Goal: Task Accomplishment & Management: Complete application form

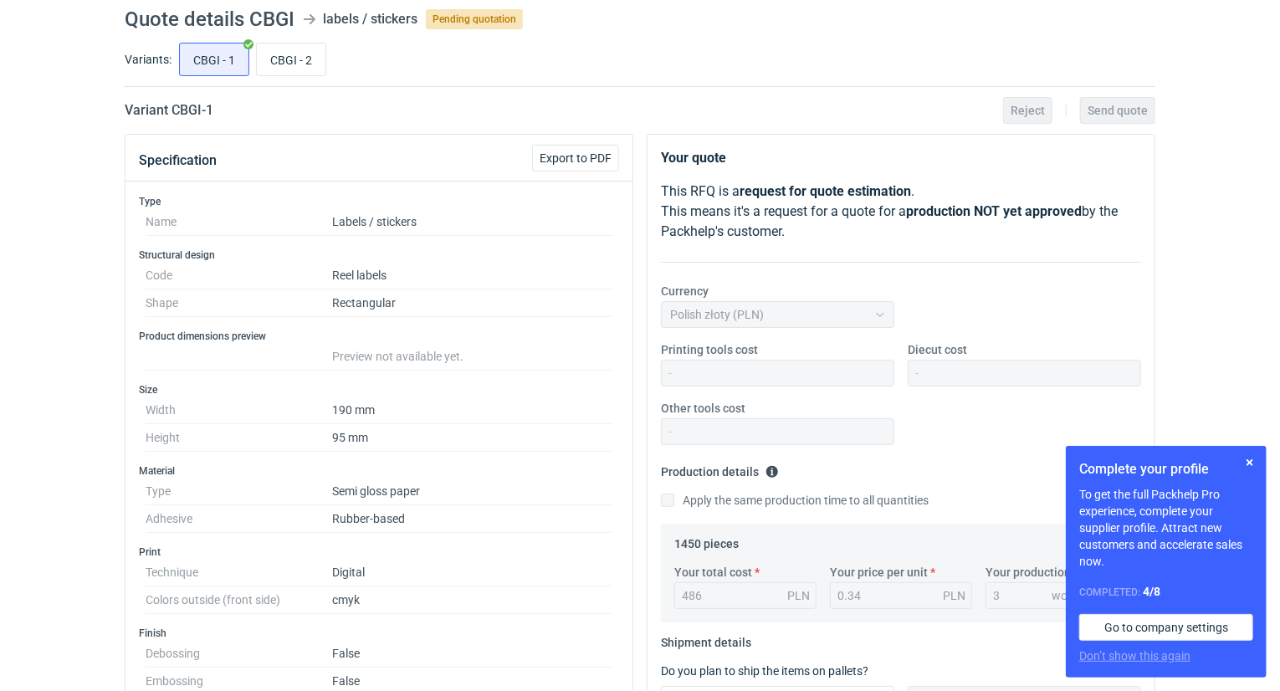
scroll to position [44, 0]
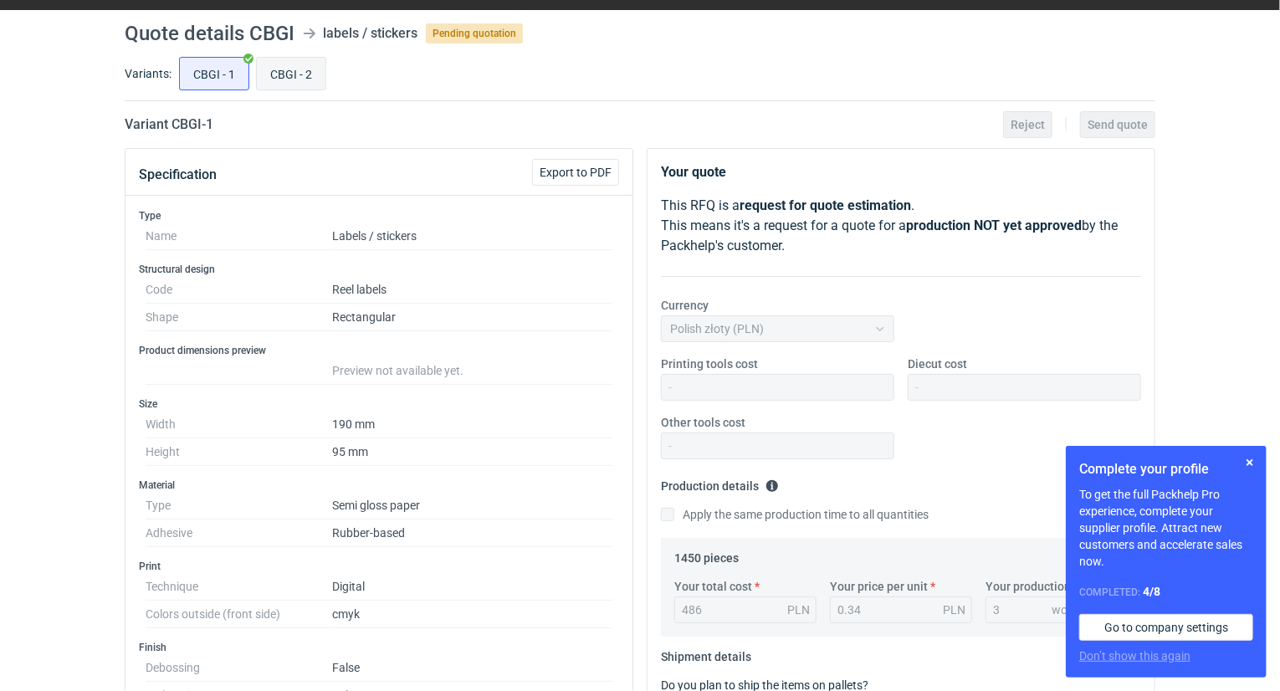
click at [271, 71] on input "CBGI - 2" at bounding box center [291, 74] width 69 height 32
radio input "true"
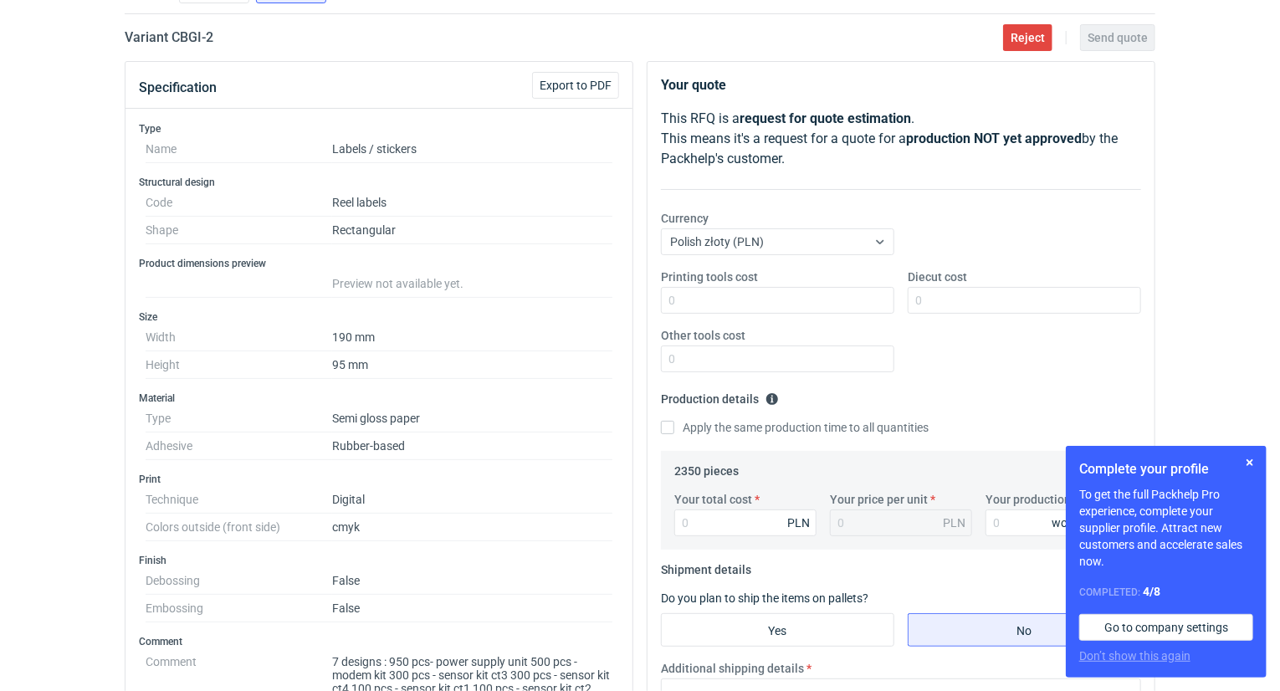
scroll to position [44, 0]
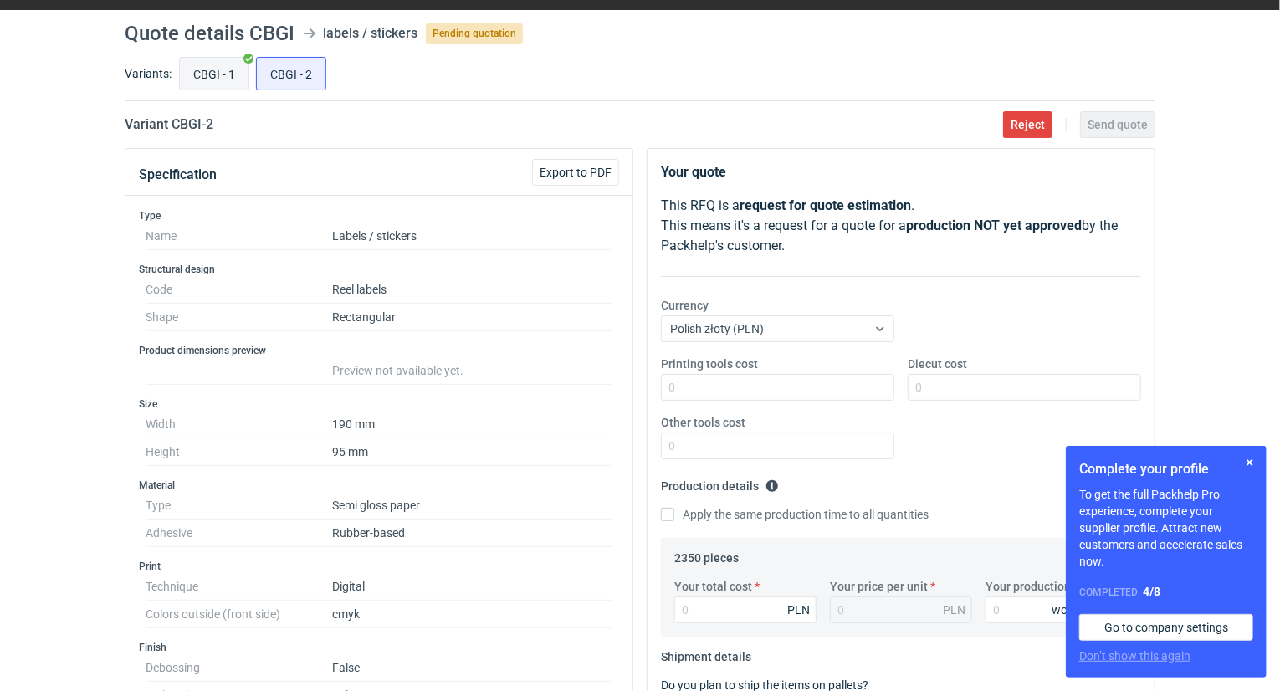
click at [229, 78] on input "CBGI - 1" at bounding box center [214, 74] width 69 height 32
radio input "true"
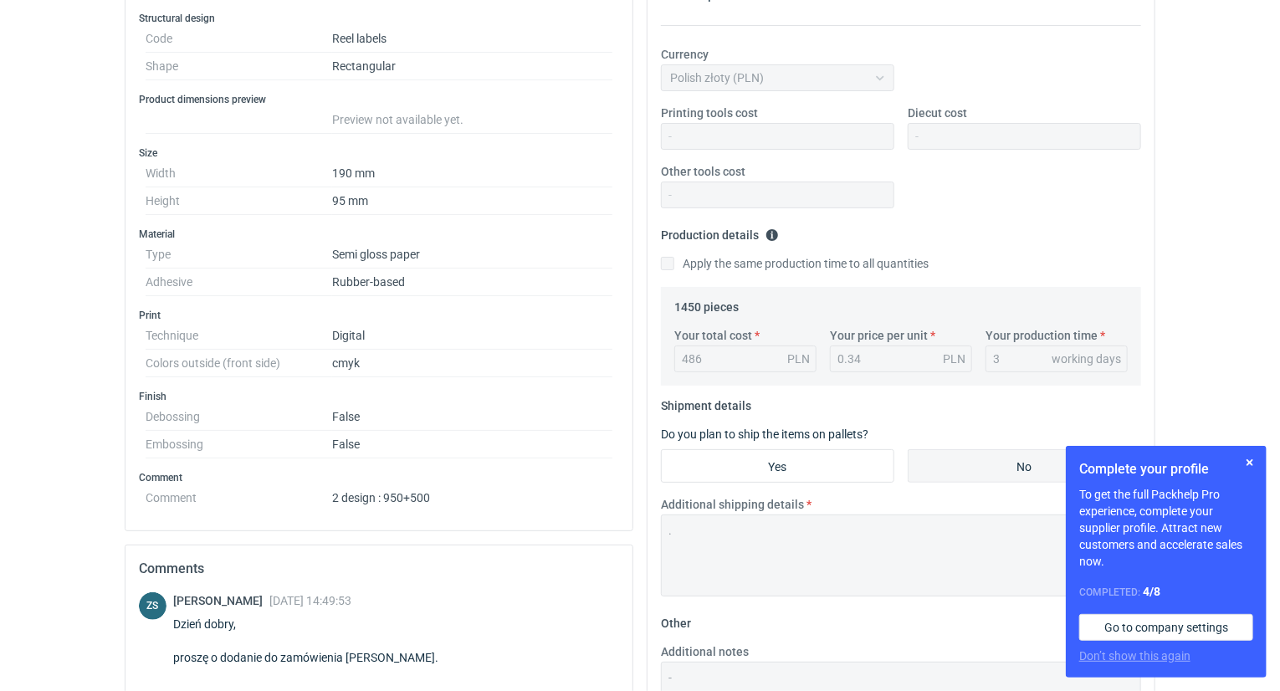
scroll to position [44, 0]
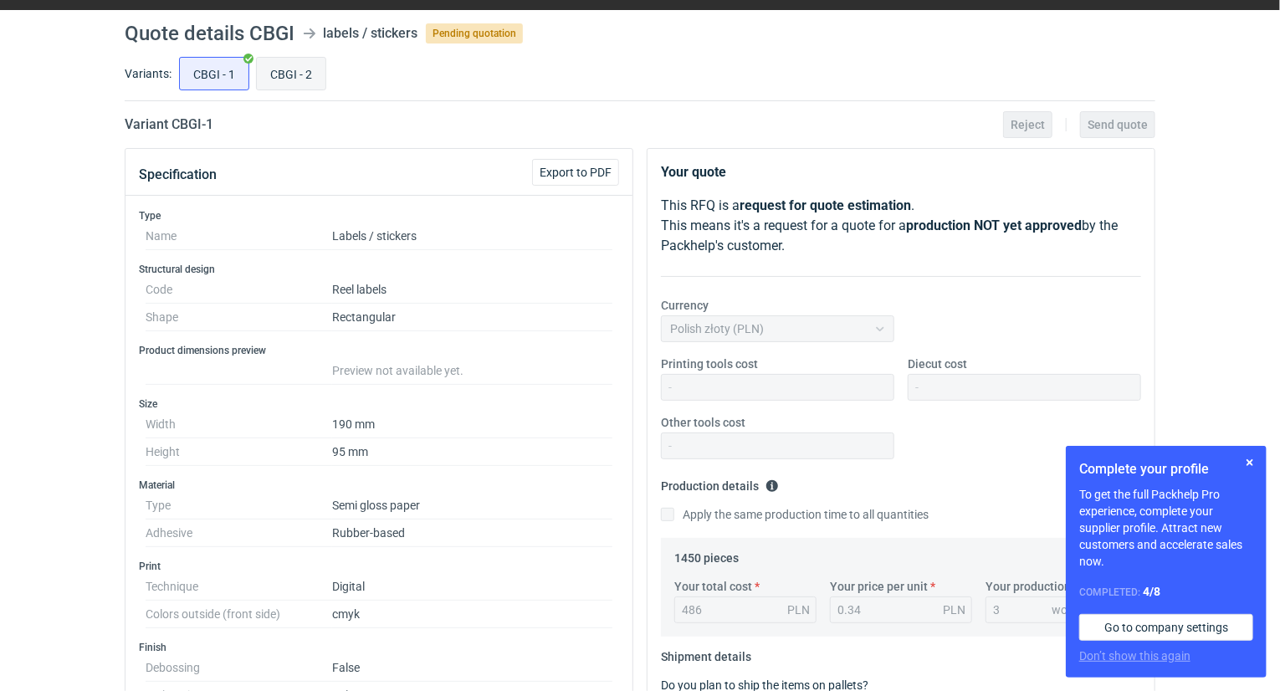
click at [295, 70] on input "CBGI - 2" at bounding box center [291, 74] width 69 height 32
radio input "true"
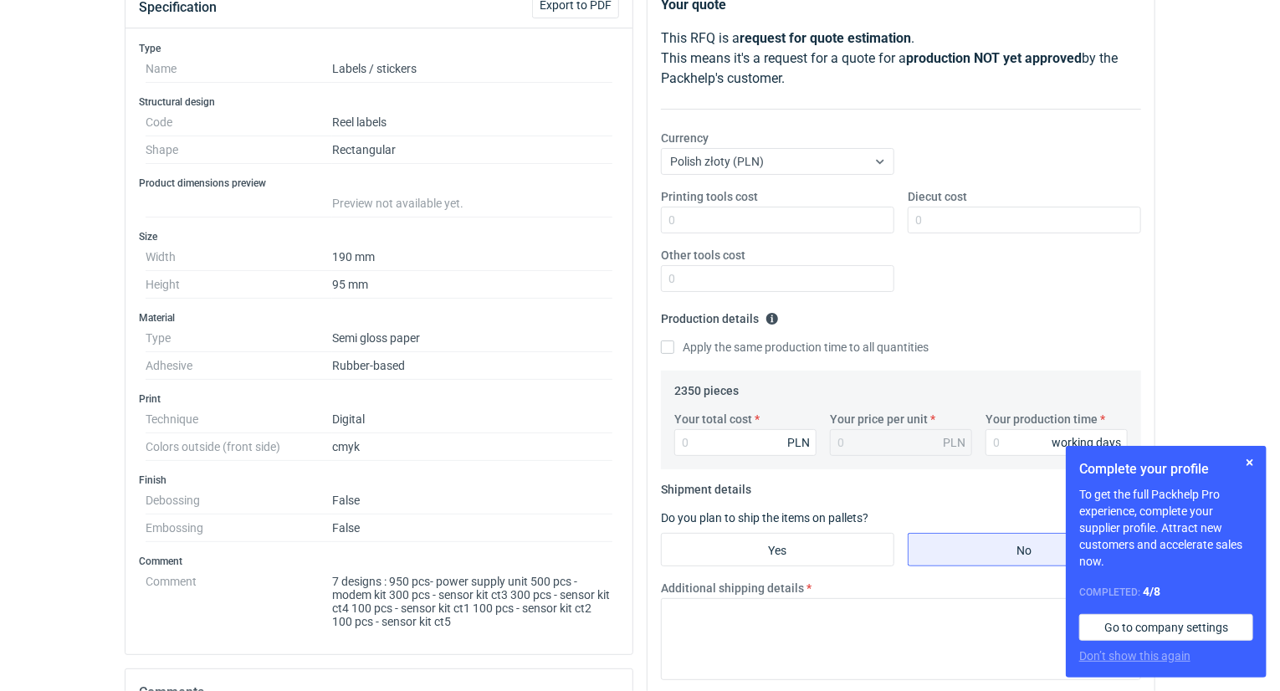
scroll to position [294, 0]
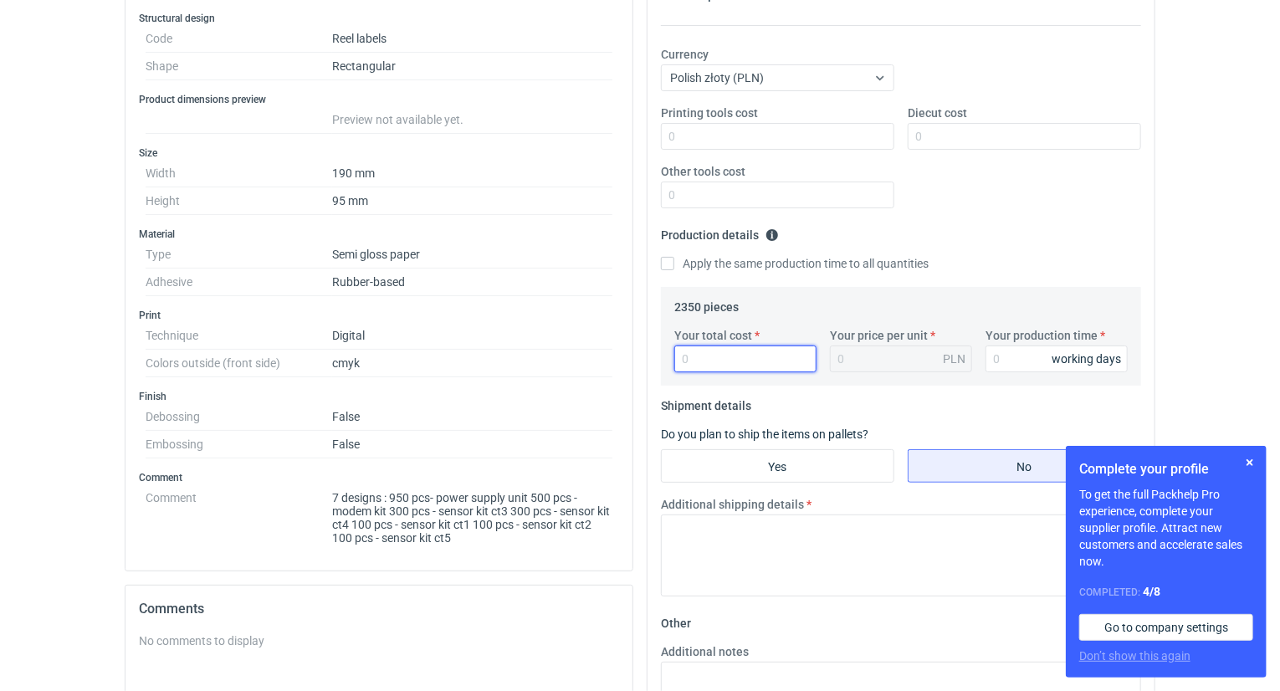
click at [736, 357] on input "Your total cost" at bounding box center [745, 359] width 142 height 27
paste input "780.01"
type input "780.01"
type input "0.33"
type input "780.01"
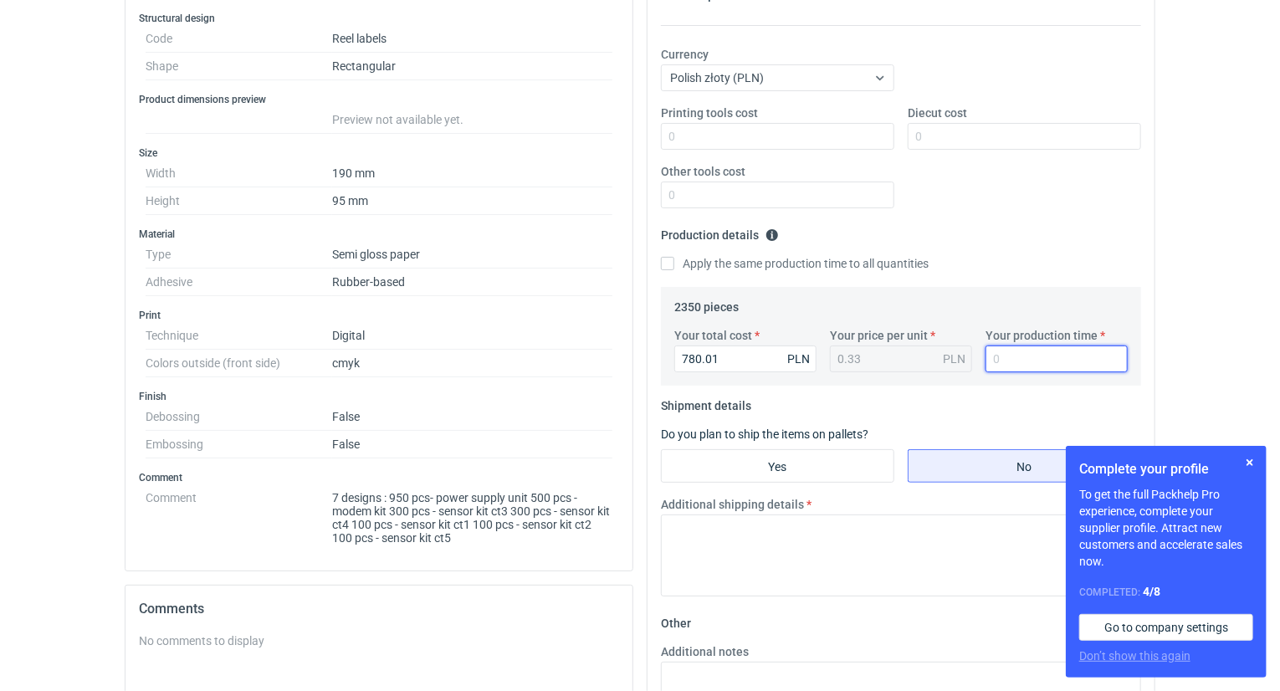
click at [1024, 351] on input "Your production time" at bounding box center [1056, 359] width 142 height 27
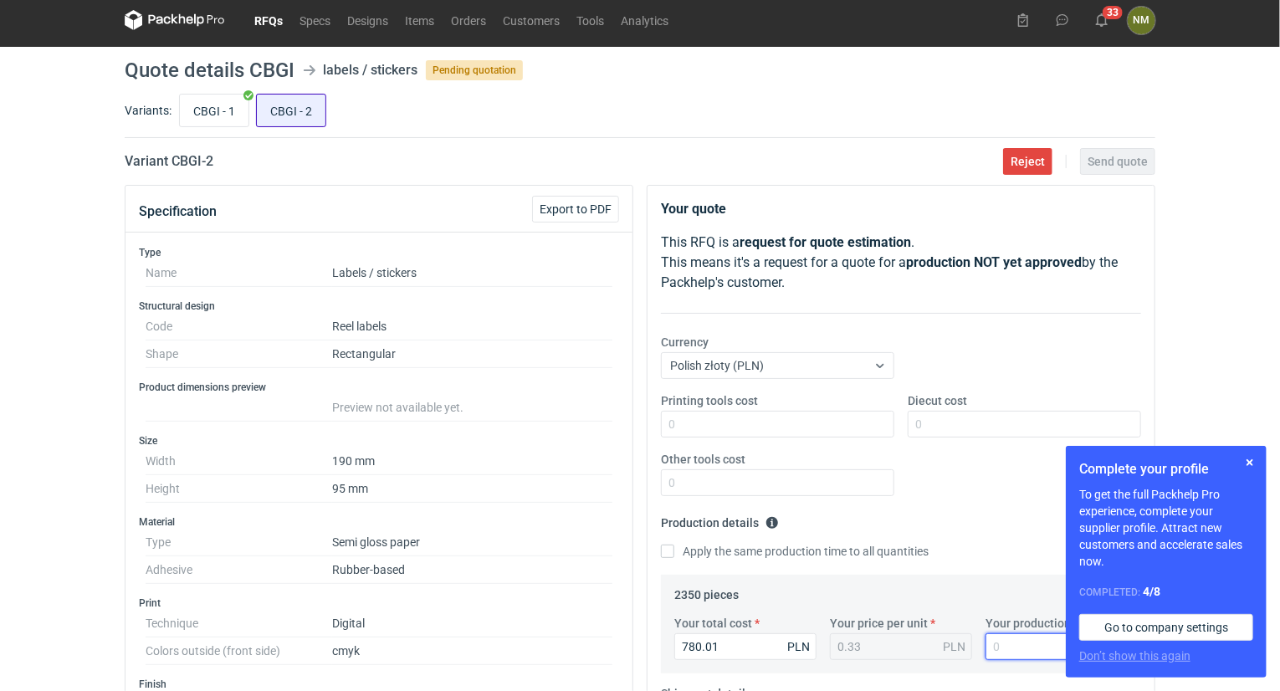
scroll to position [0, 0]
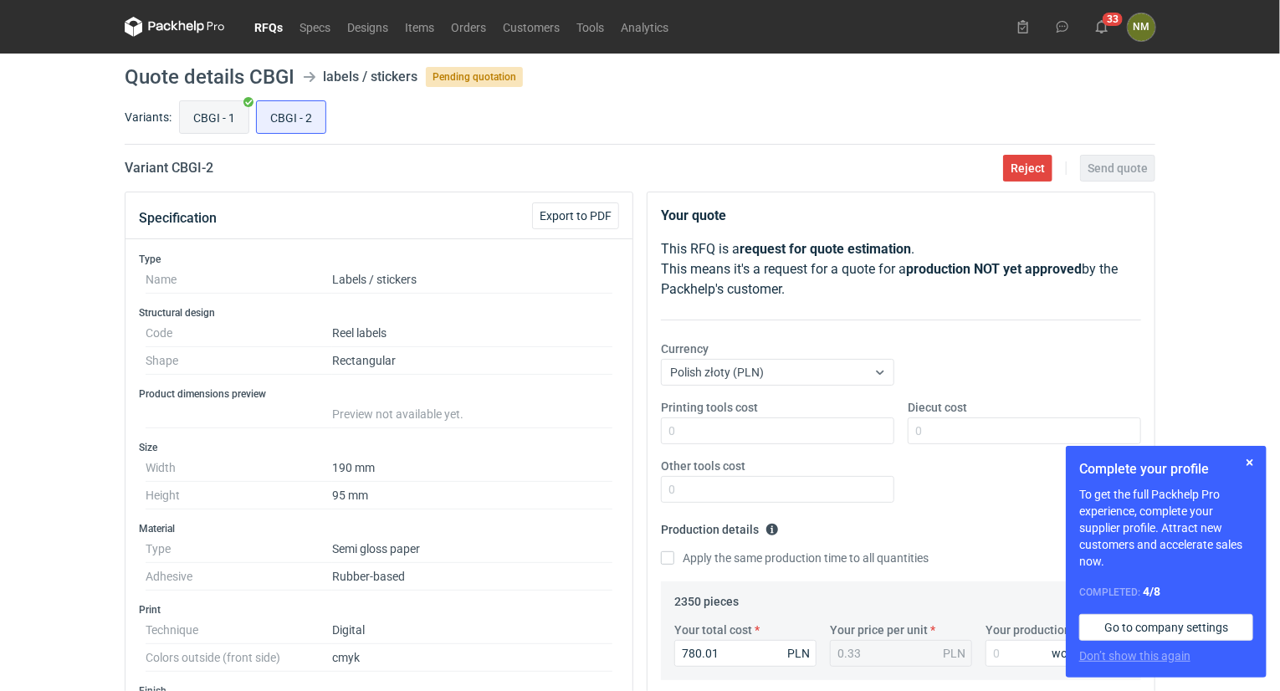
click at [221, 121] on input "CBGI - 1" at bounding box center [214, 117] width 69 height 32
radio input "true"
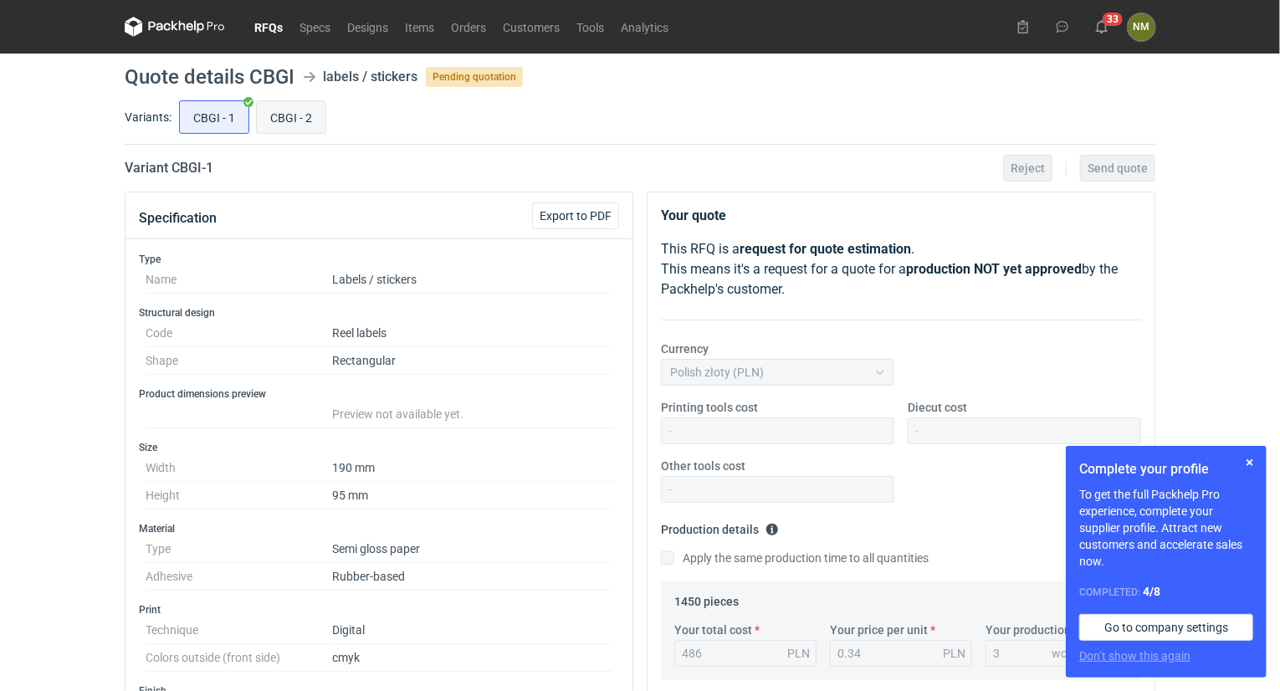
click at [294, 113] on input "CBGI - 2" at bounding box center [291, 117] width 69 height 32
radio input "true"
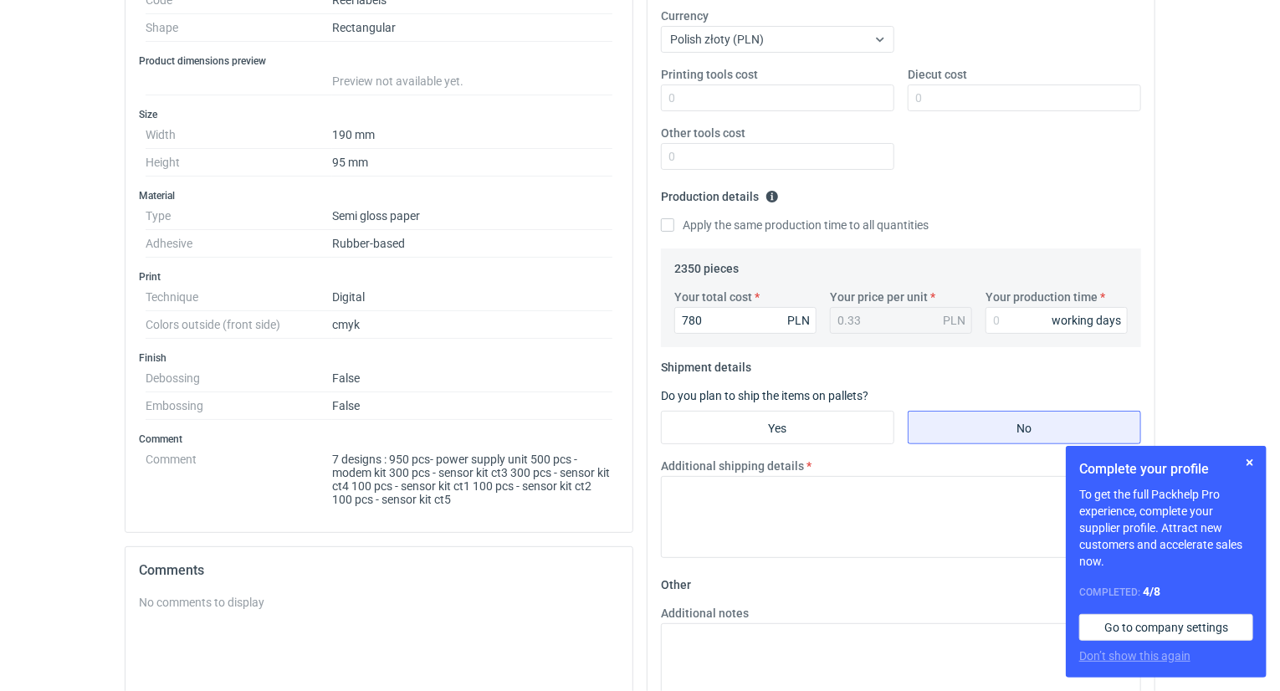
scroll to position [335, 0]
click at [1034, 320] on input "Your production time" at bounding box center [1056, 318] width 142 height 27
type input "3"
click at [735, 513] on textarea "Additional shipping details" at bounding box center [901, 515] width 480 height 82
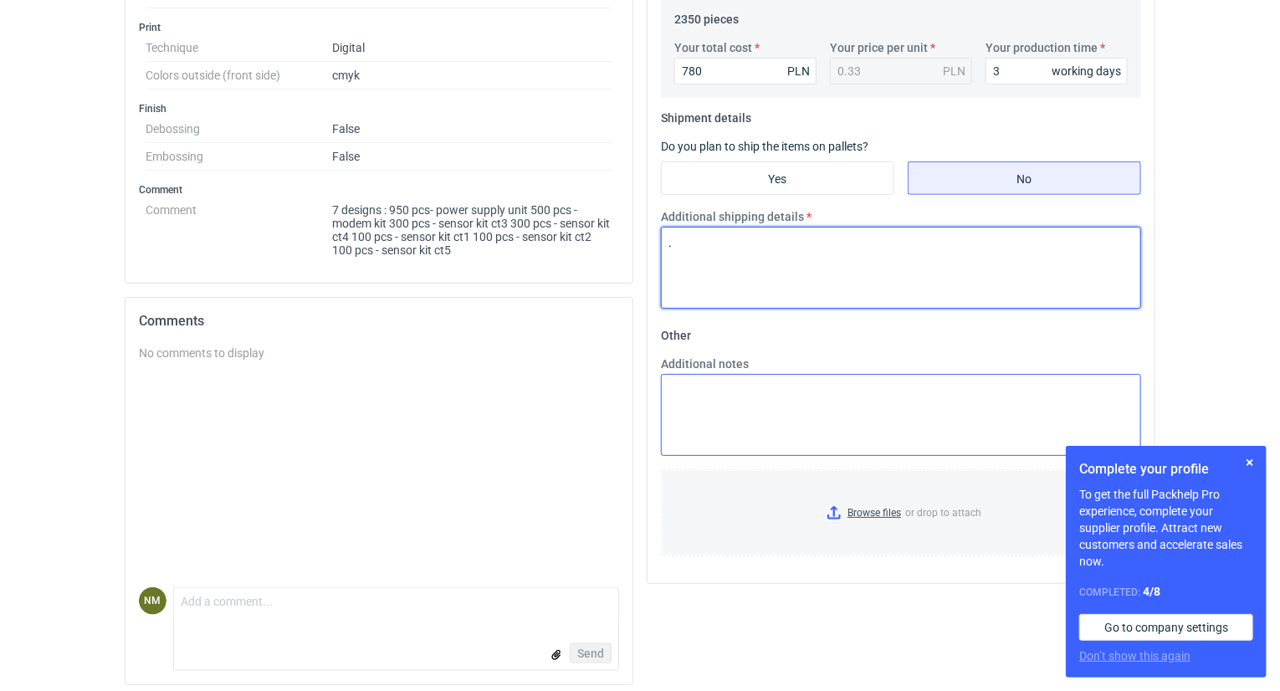
scroll to position [586, 0]
type textarea "."
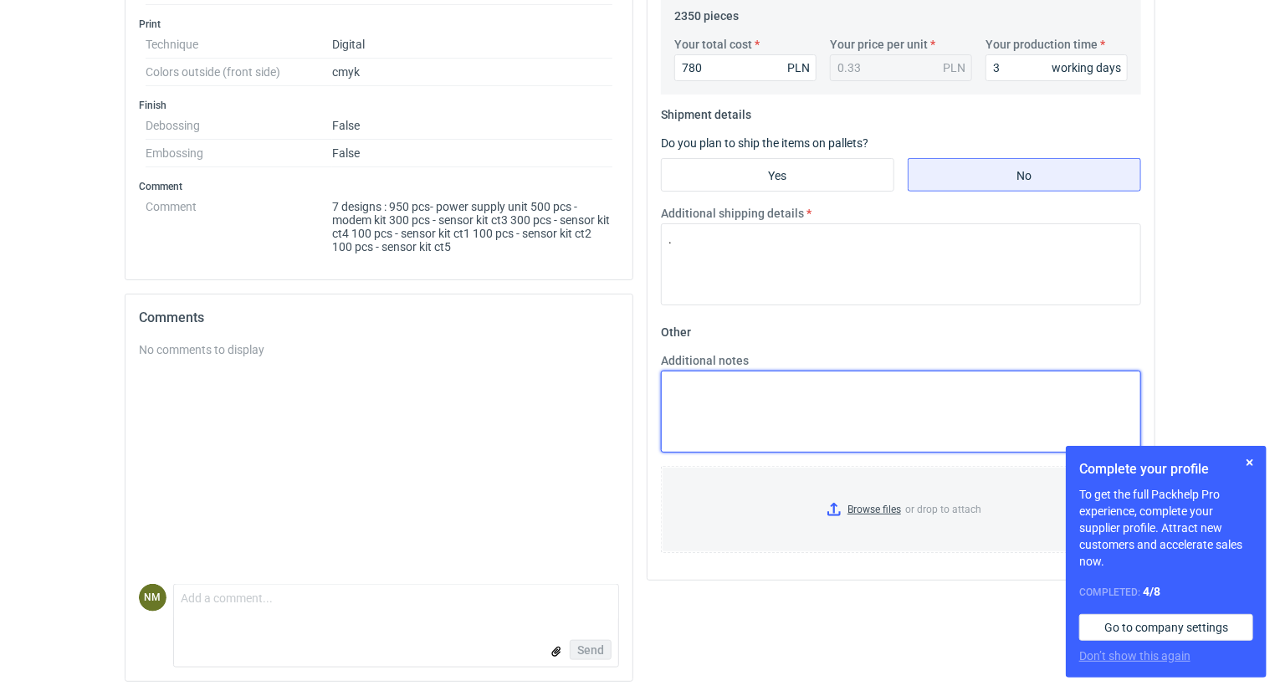
click at [704, 397] on textarea "Additional notes" at bounding box center [901, 412] width 480 height 82
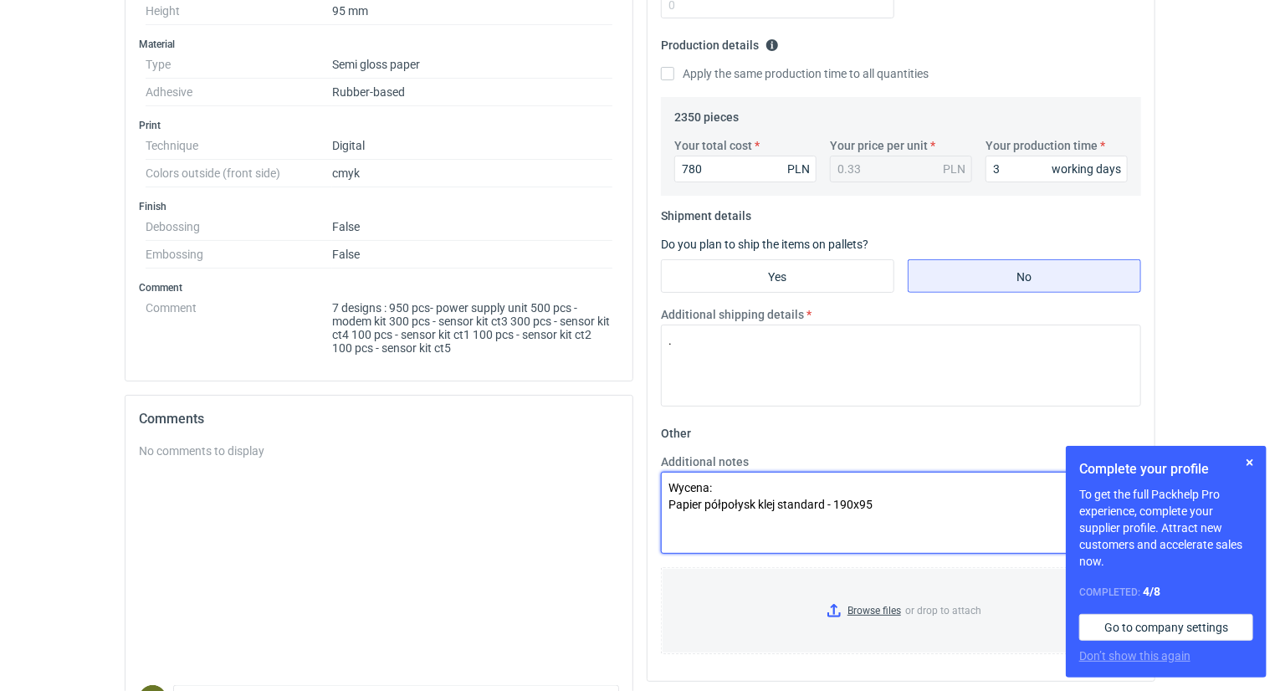
scroll to position [502, 0]
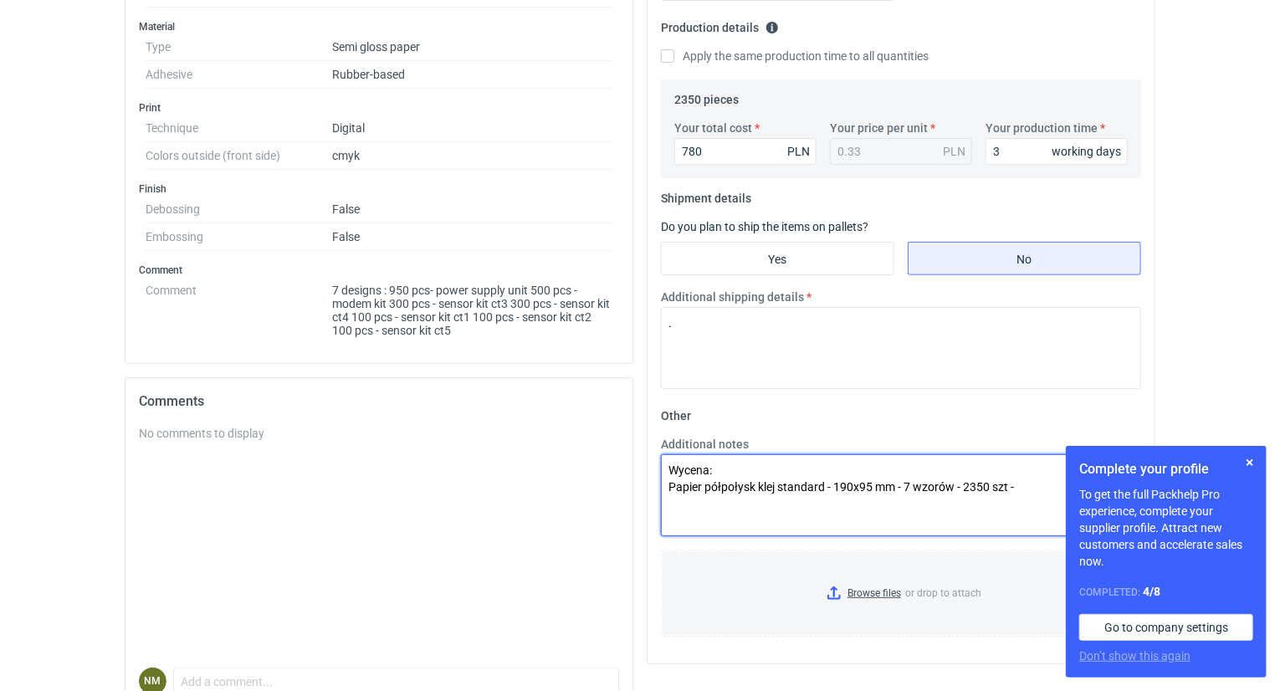
paste textarea "780,01"
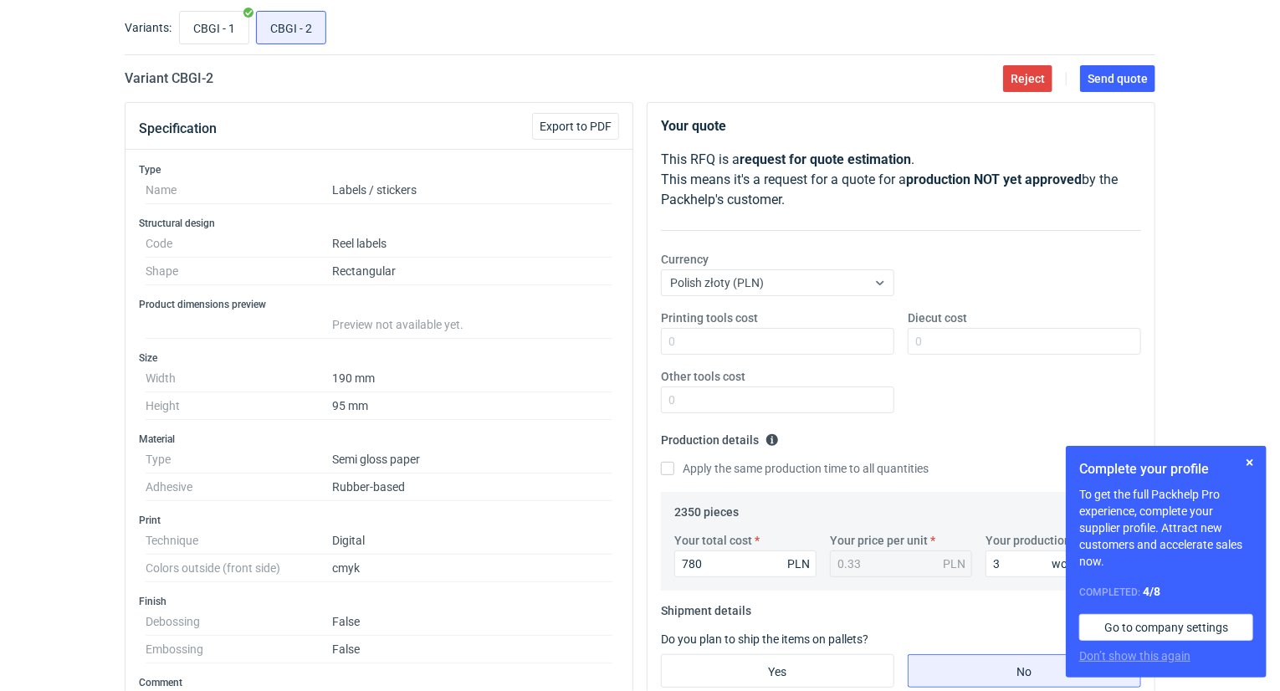
scroll to position [0, 0]
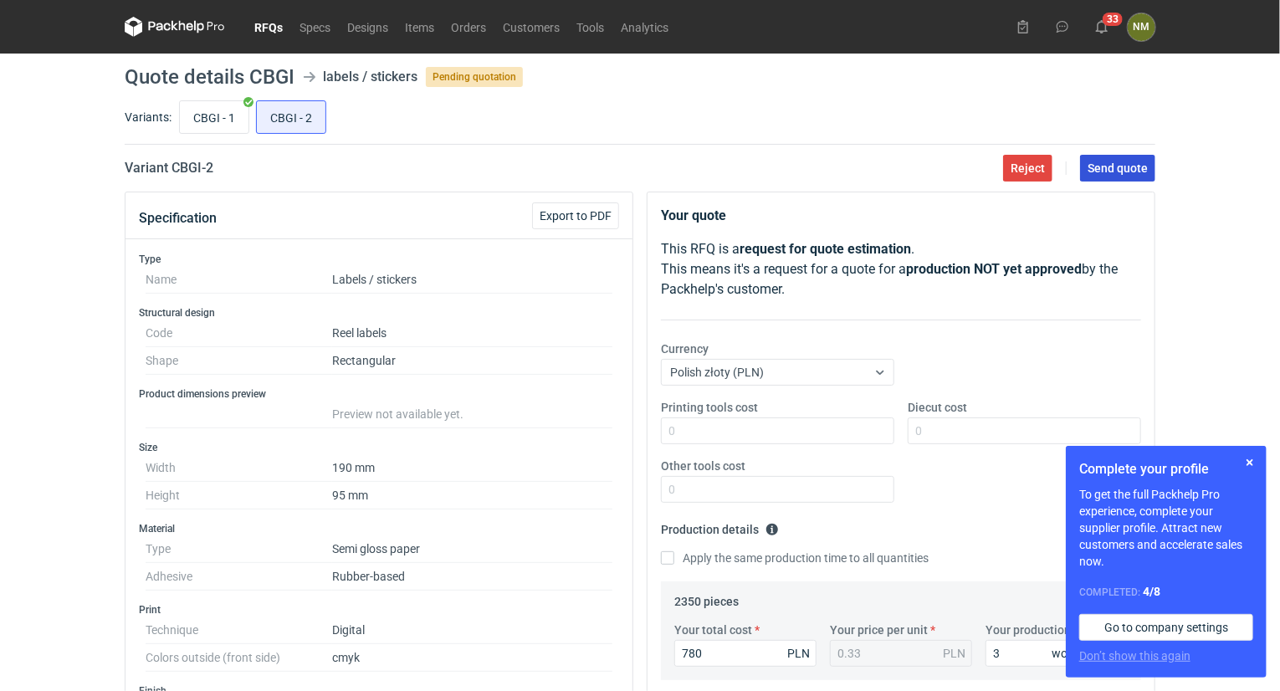
type textarea "Wycena: Papier półpołysk klej standard - 190x95 mm - 7 wzorów - 2350 szt - 780,…"
click at [1114, 173] on span "Send quote" at bounding box center [1118, 168] width 60 height 12
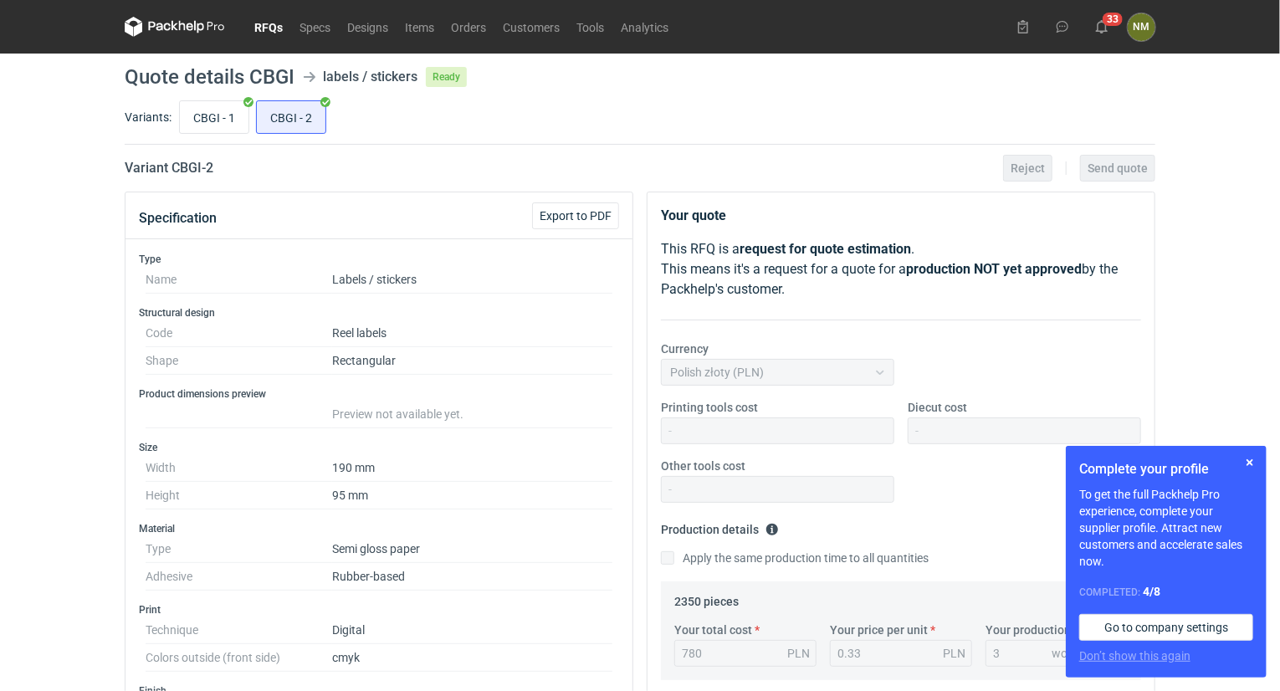
click at [248, 120] on label "CBGI - 1" at bounding box center [214, 116] width 70 height 33
click at [248, 120] on input "CBGI - 1" at bounding box center [214, 117] width 69 height 32
radio input "true"
drag, startPoint x: 205, startPoint y: 123, endPoint x: 277, endPoint y: 128, distance: 72.1
click at [206, 123] on input "CBGI - 1" at bounding box center [214, 117] width 69 height 32
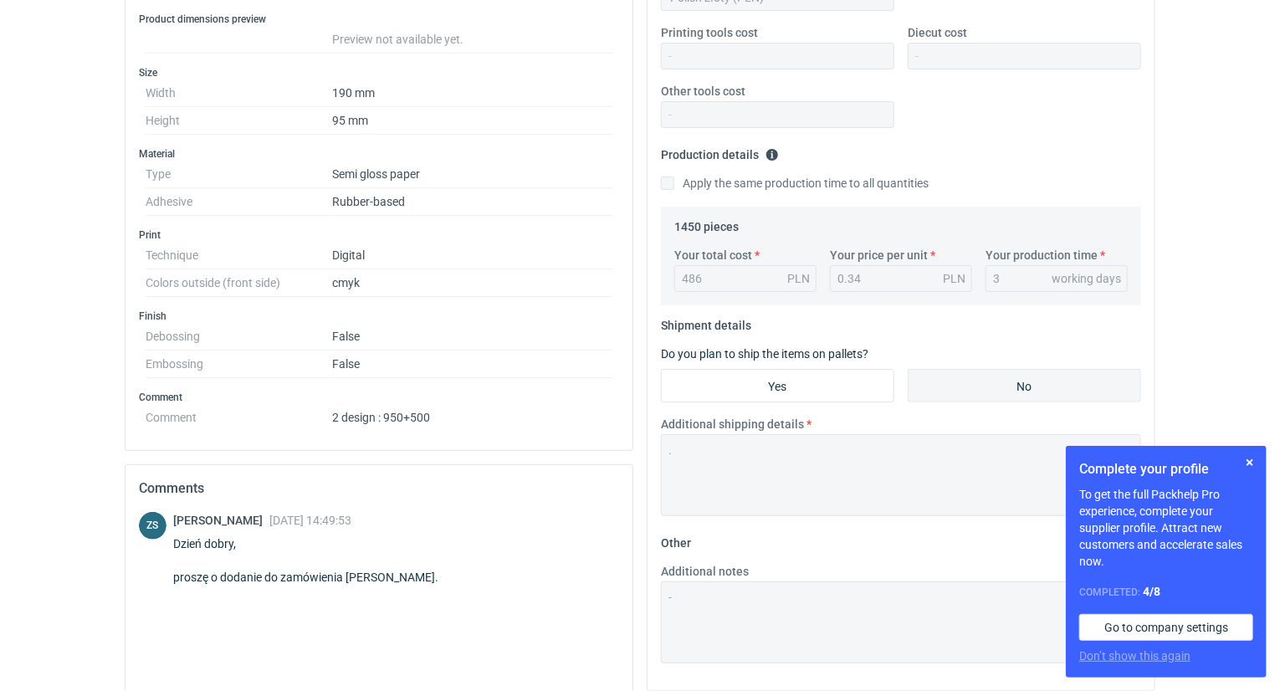
scroll to position [418, 0]
